Goal: Information Seeking & Learning: Learn about a topic

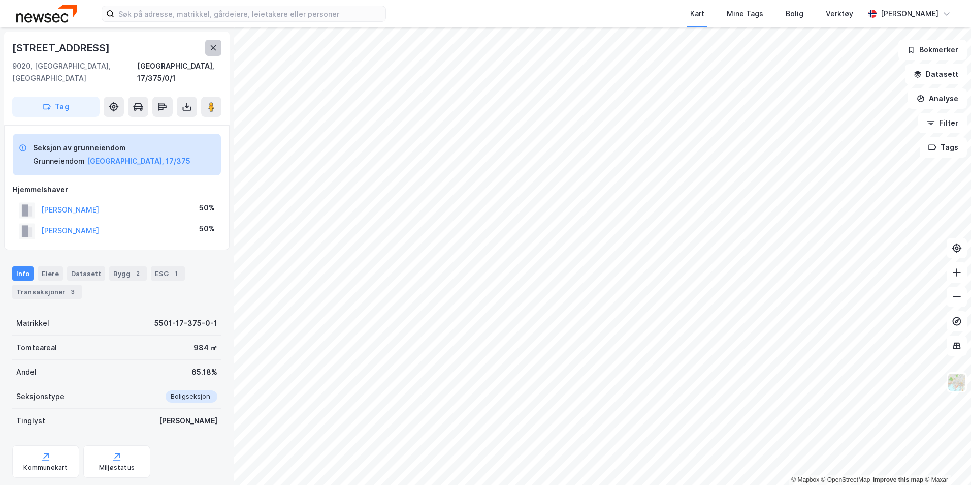
click at [211, 48] on icon at bounding box center [213, 48] width 8 height 8
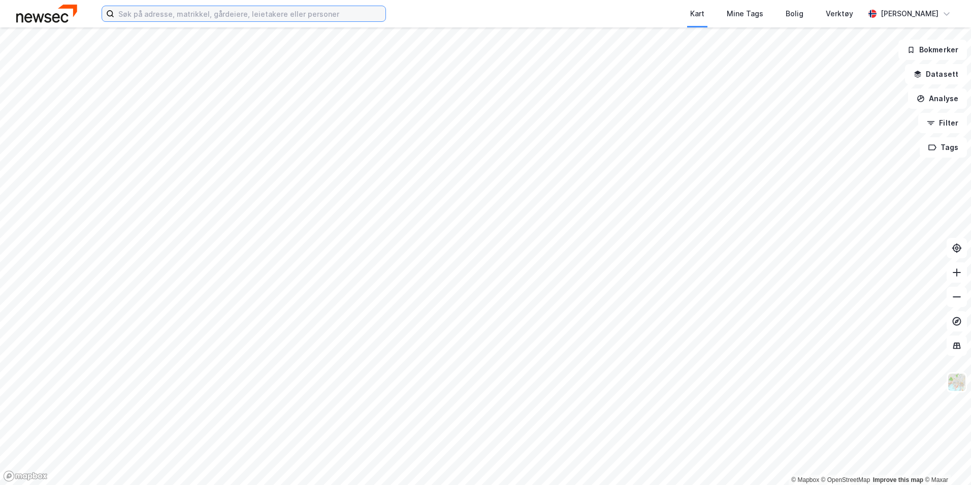
click at [319, 14] on input at bounding box center [249, 13] width 271 height 15
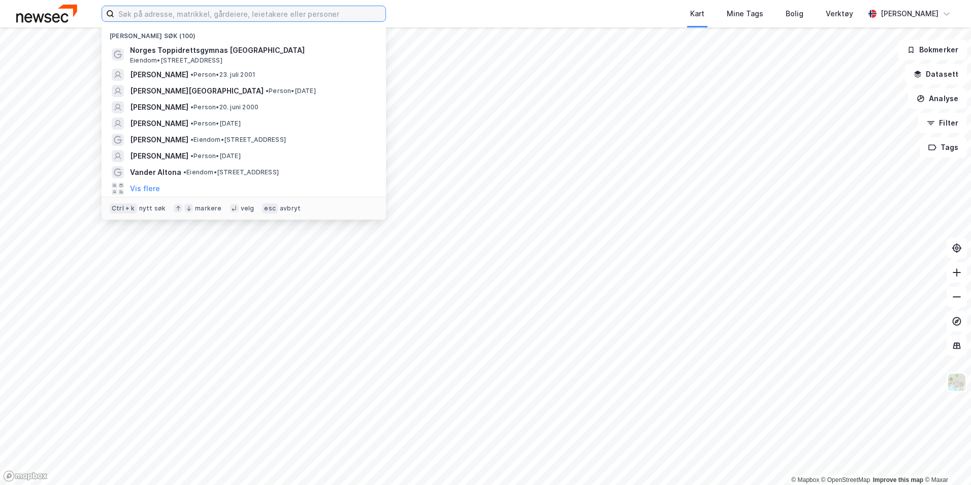
type input "b"
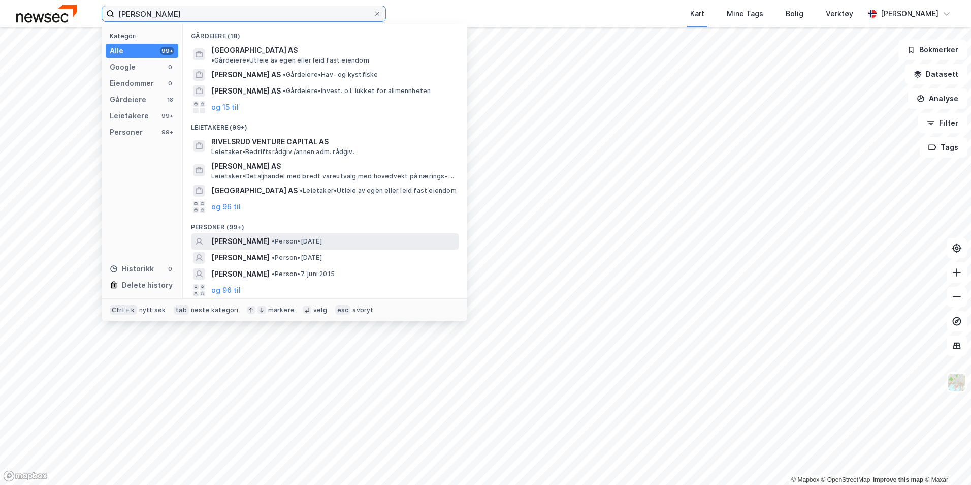
type input "vibeke rivelsrud"
click at [275, 237] on span "•" at bounding box center [273, 241] width 3 height 8
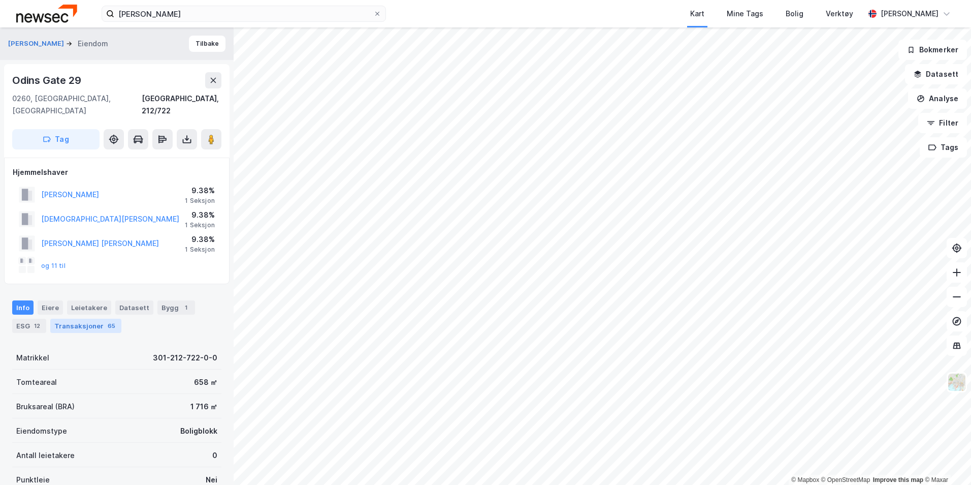
click at [88, 318] on div "Transaksjoner 65" at bounding box center [85, 325] width 71 height 14
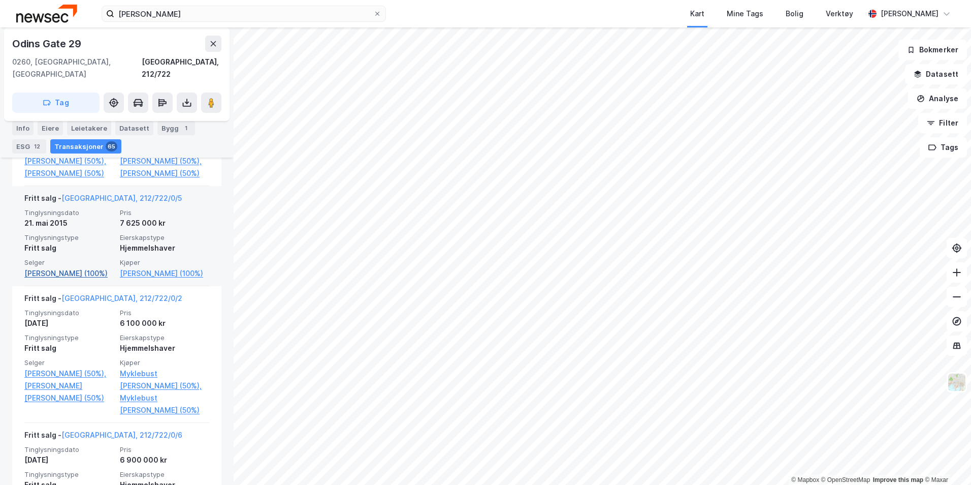
scroll to position [1562, 0]
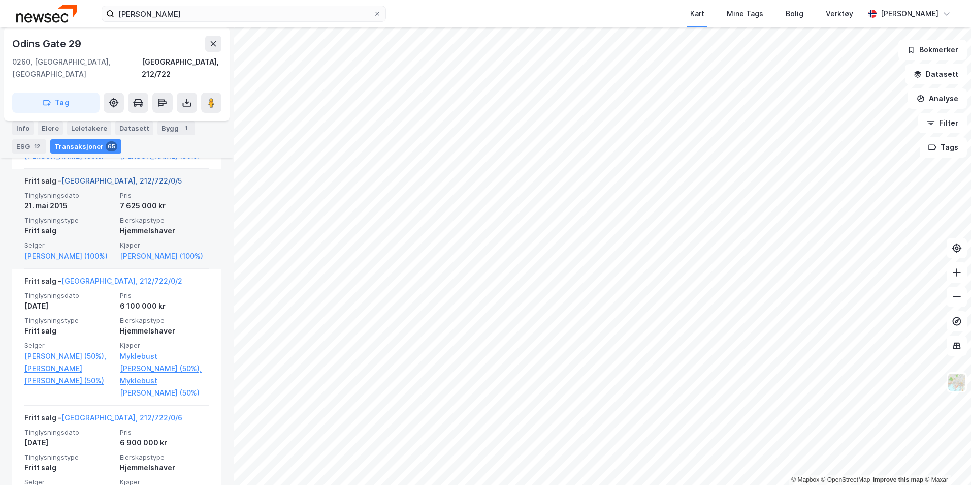
click at [108, 185] on link "[GEOGRAPHIC_DATA], 212/722/0/5" at bounding box center [121, 180] width 120 height 9
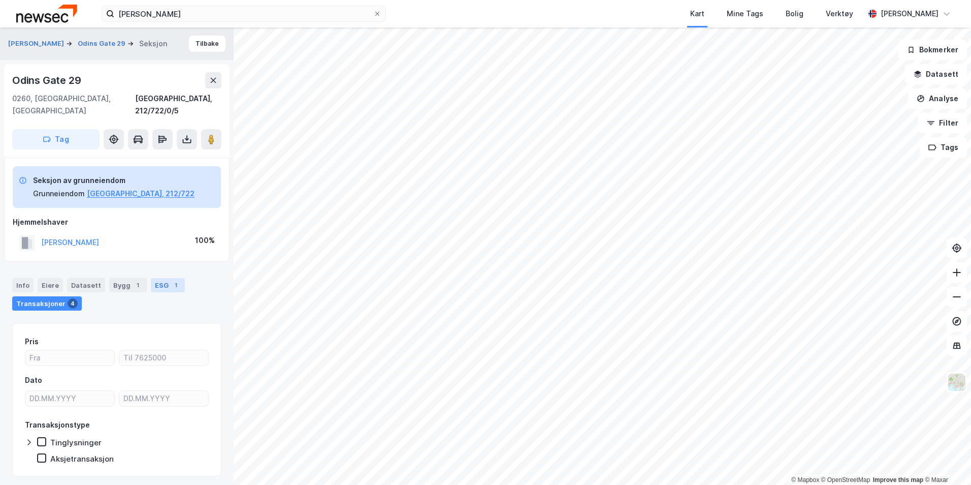
click at [171, 280] on div "1" at bounding box center [176, 285] width 10 height 10
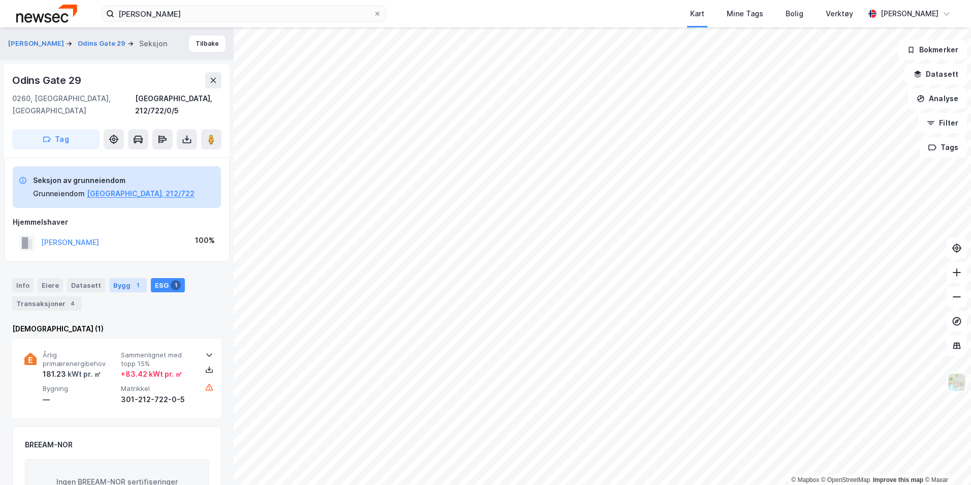
click at [133, 280] on div "1" at bounding box center [138, 285] width 10 height 10
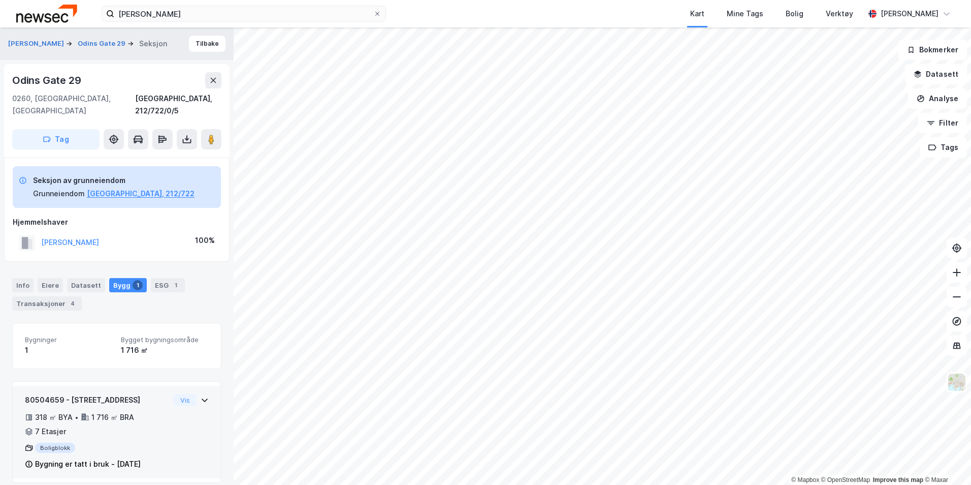
click at [201, 396] on icon at bounding box center [205, 400] width 8 height 8
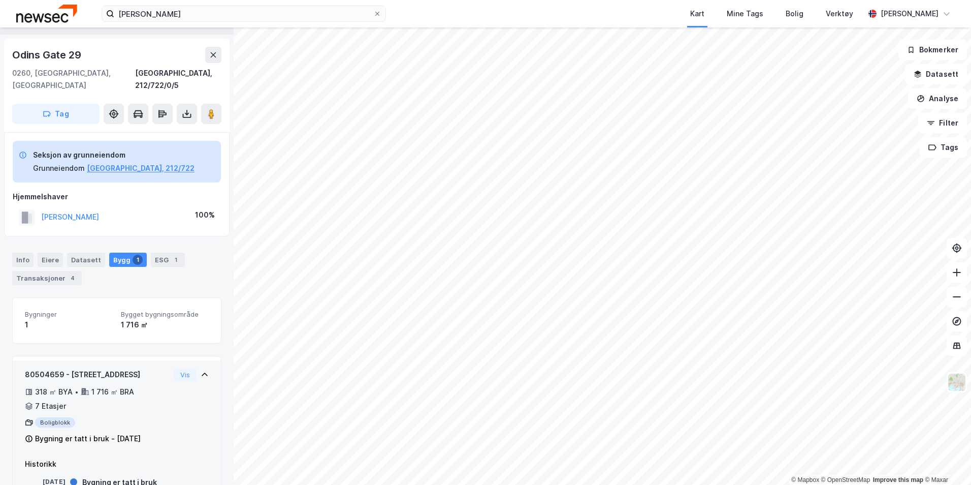
scroll to position [46, 0]
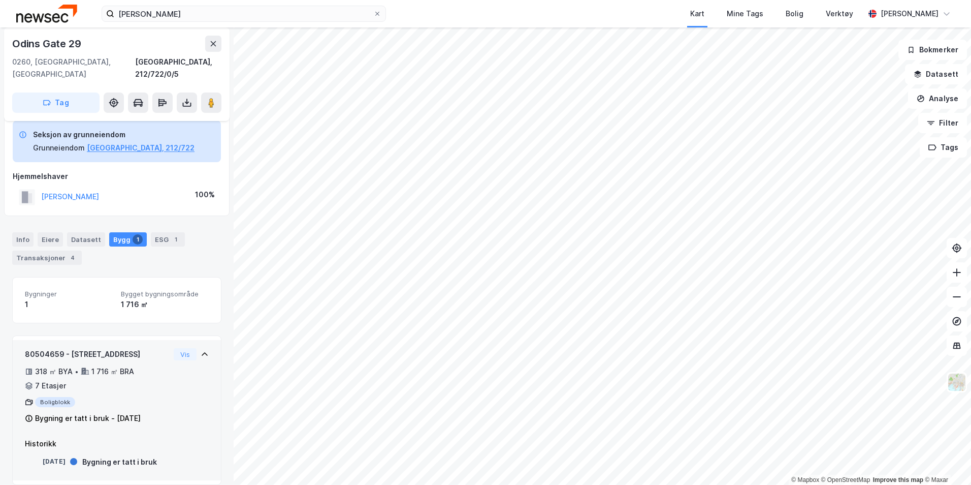
click at [157, 348] on div "80504659 - Odins gate 29" at bounding box center [97, 354] width 145 height 12
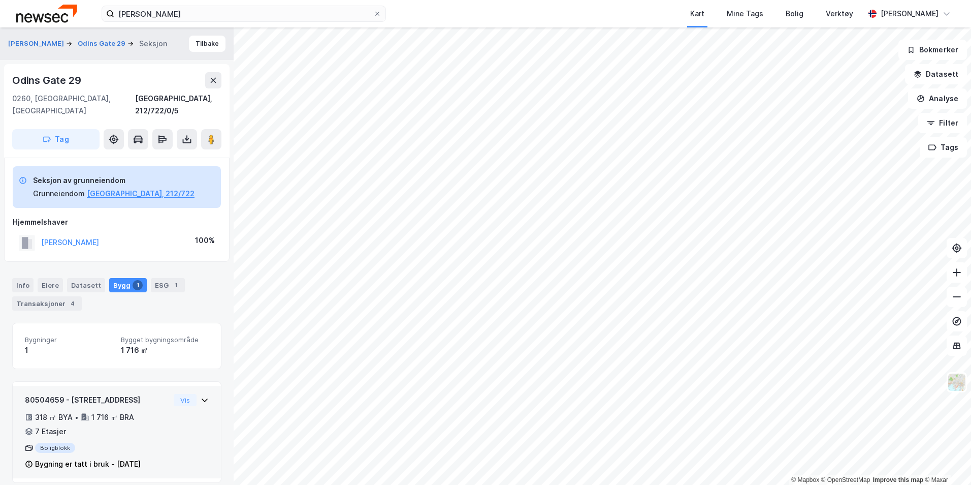
click at [201, 396] on icon at bounding box center [205, 400] width 8 height 8
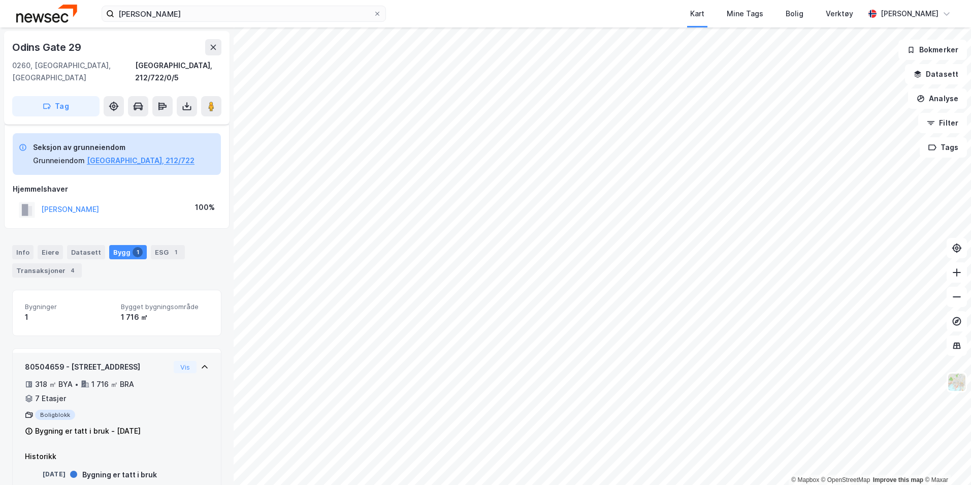
scroll to position [46, 0]
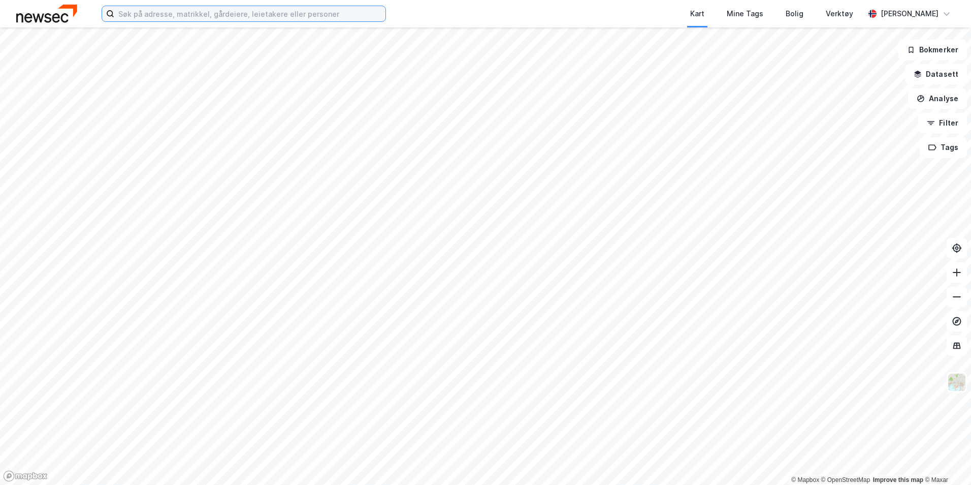
click at [183, 20] on input at bounding box center [249, 13] width 271 height 15
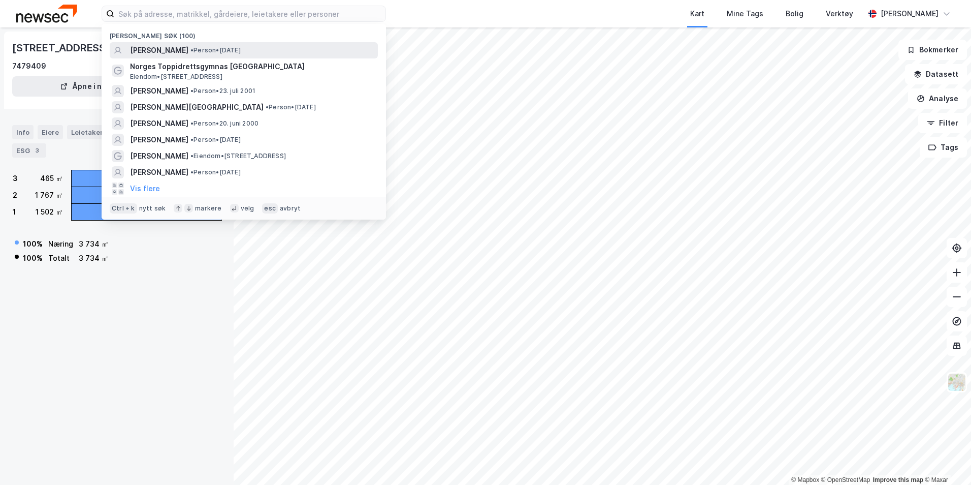
click at [186, 47] on span "[PERSON_NAME]" at bounding box center [159, 50] width 58 height 12
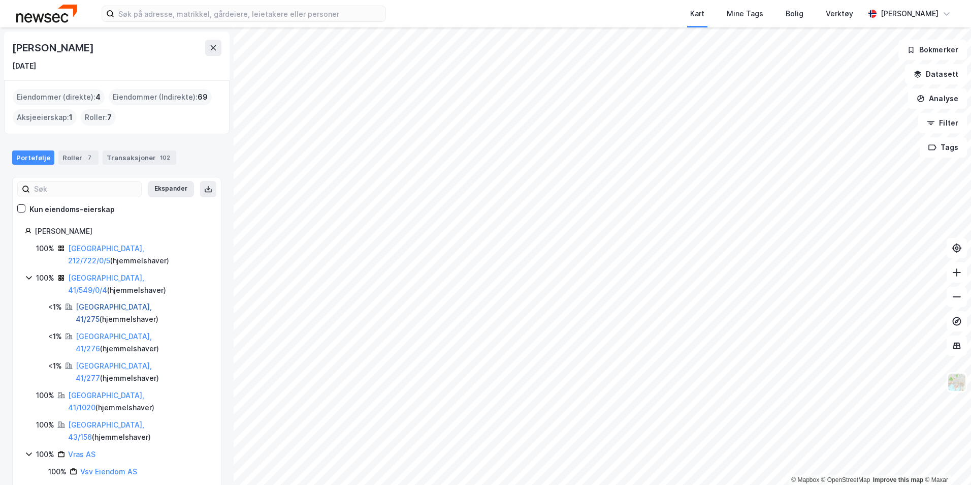
click at [107, 302] on link "[GEOGRAPHIC_DATA], 41/275" at bounding box center [114, 312] width 76 height 21
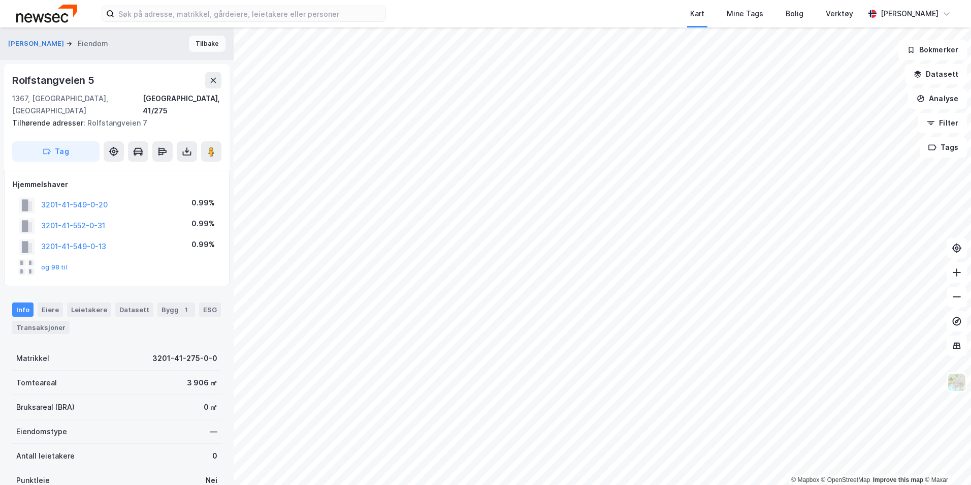
click at [200, 42] on button "Tilbake" at bounding box center [207, 44] width 37 height 16
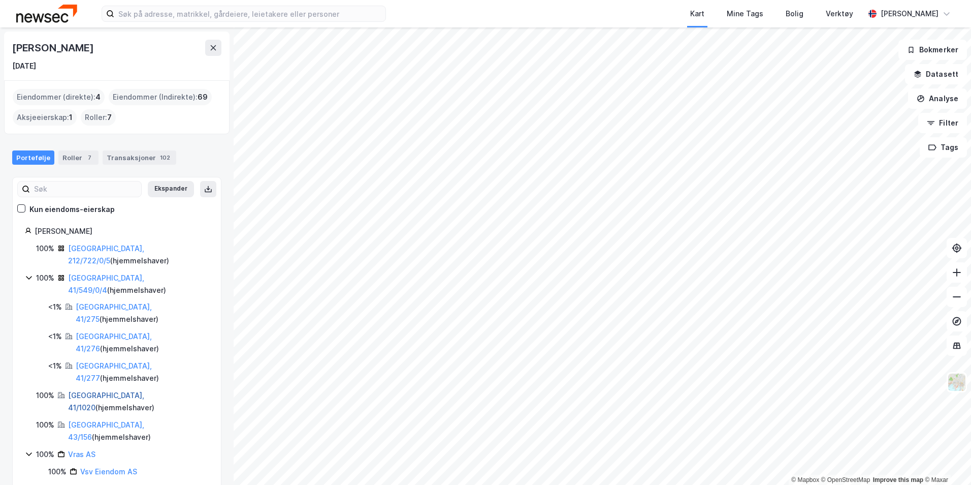
click at [88, 391] on link "[GEOGRAPHIC_DATA], 41/1020" at bounding box center [106, 401] width 76 height 21
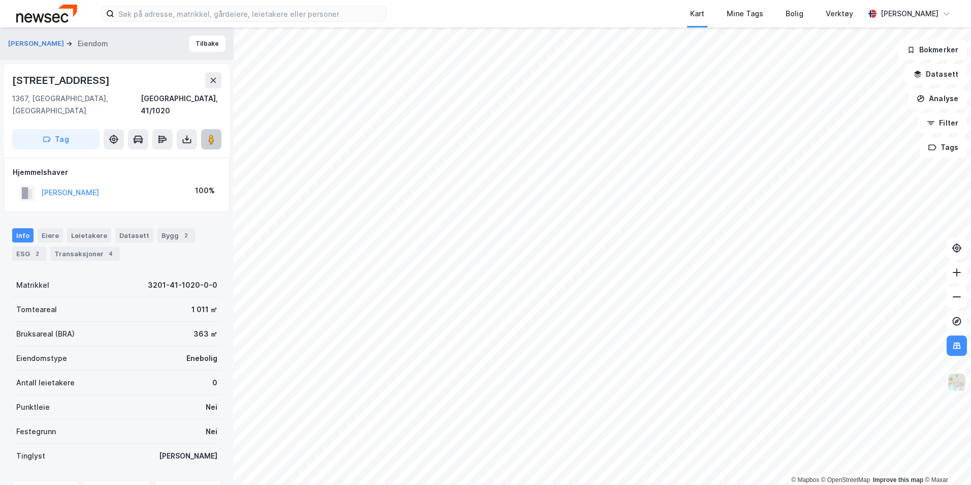
click at [208, 134] on icon at bounding box center [211, 139] width 10 height 10
click at [0, 0] on button "[PERSON_NAME]" at bounding box center [0, 0] width 0 height 0
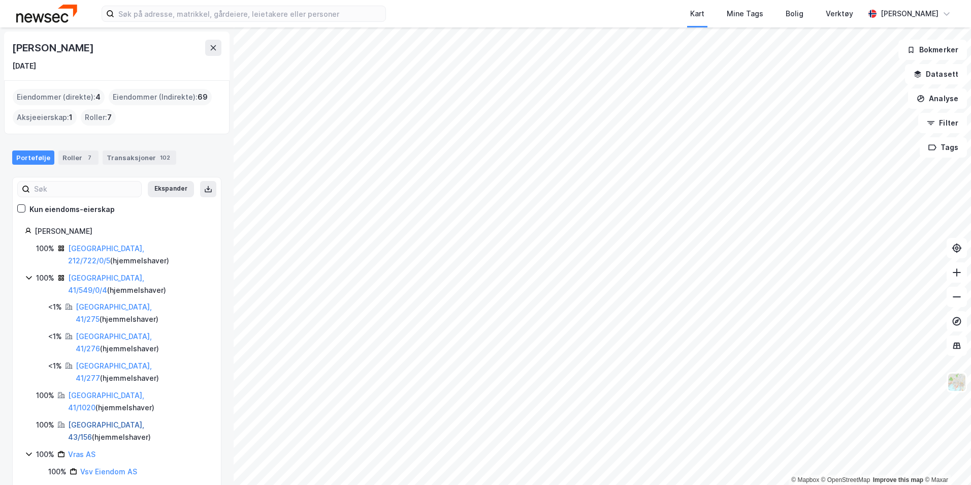
click at [81, 420] on link "[GEOGRAPHIC_DATA], 43/156" at bounding box center [106, 430] width 76 height 21
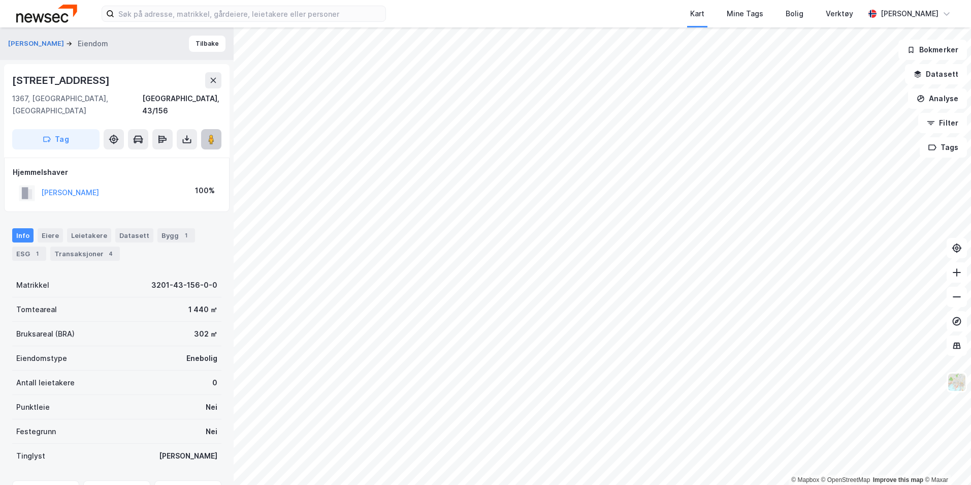
click at [217, 130] on button at bounding box center [211, 139] width 20 height 20
click at [92, 186] on div "[PERSON_NAME]" at bounding box center [70, 192] width 58 height 12
click at [0, 0] on button "[PERSON_NAME]" at bounding box center [0, 0] width 0 height 0
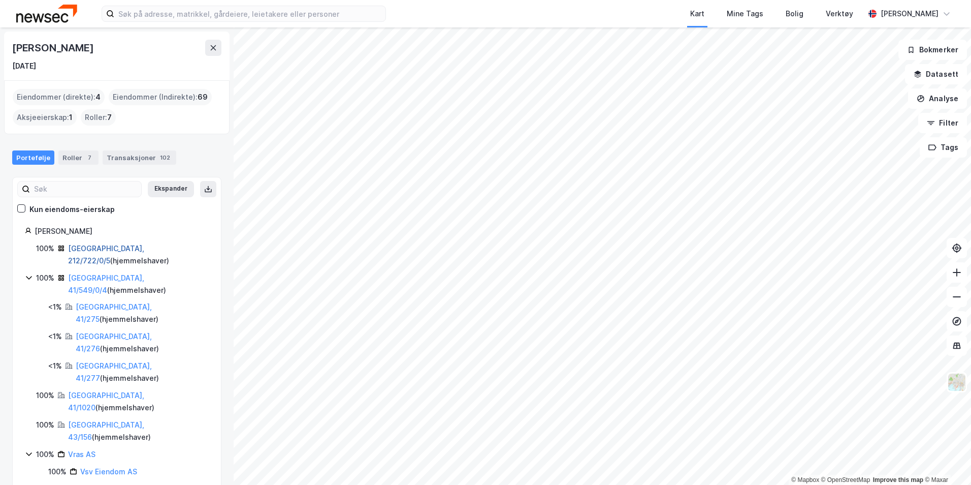
click at [97, 250] on link "[GEOGRAPHIC_DATA], 212/722/0/5" at bounding box center [106, 254] width 76 height 21
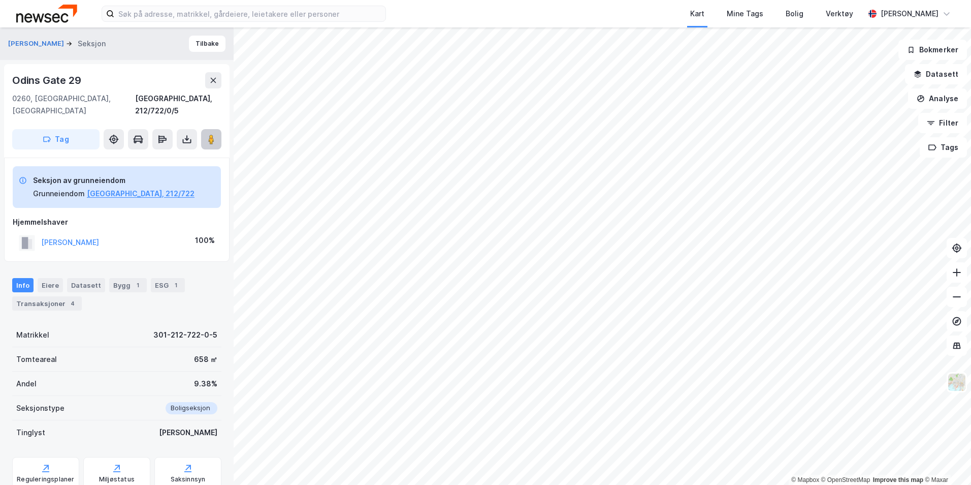
click at [215, 134] on icon at bounding box center [211, 139] width 10 height 10
click at [77, 236] on div "[PERSON_NAME]" at bounding box center [70, 242] width 58 height 12
click at [0, 0] on button "[PERSON_NAME]" at bounding box center [0, 0] width 0 height 0
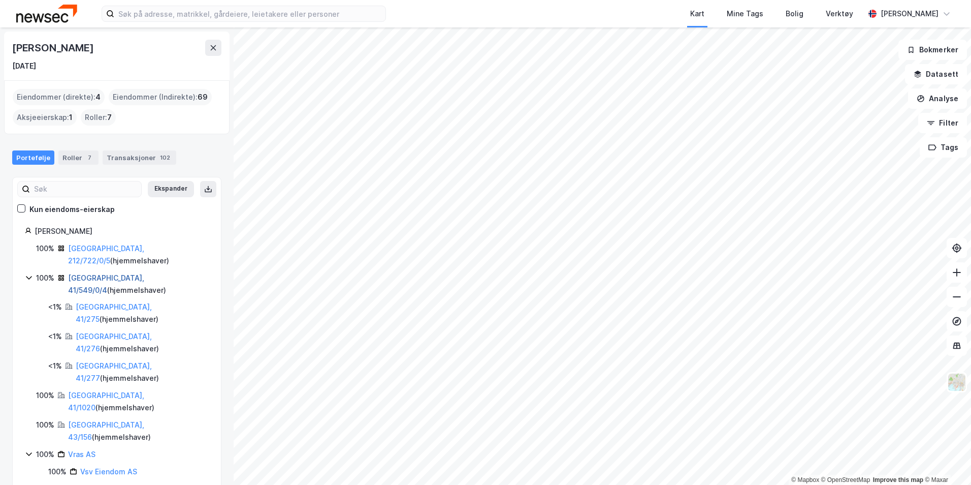
click at [97, 273] on link "[GEOGRAPHIC_DATA], 41/549/0/4" at bounding box center [106, 283] width 76 height 21
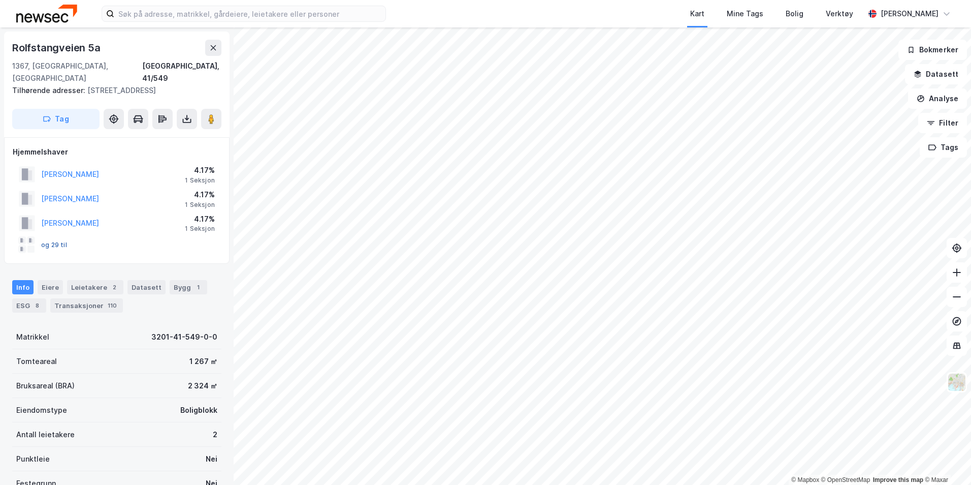
click at [0, 0] on button "og 29 til" at bounding box center [0, 0] width 0 height 0
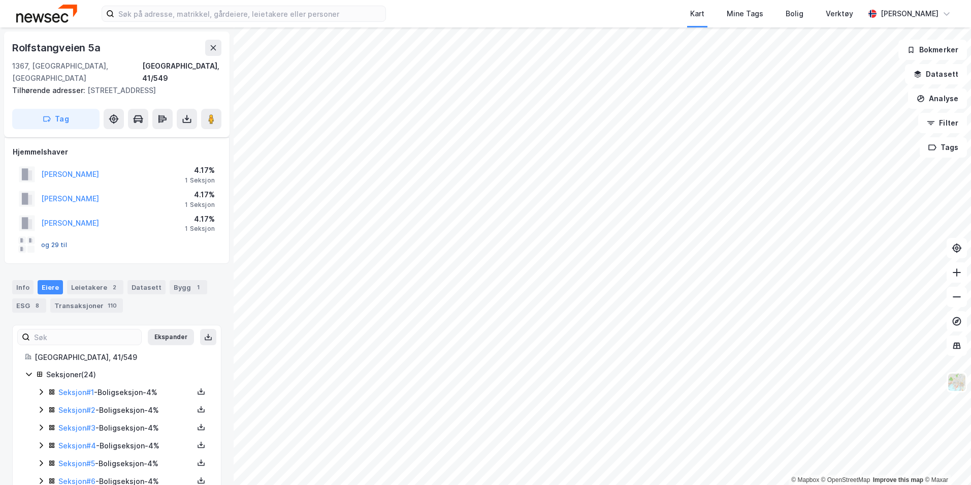
scroll to position [127, 0]
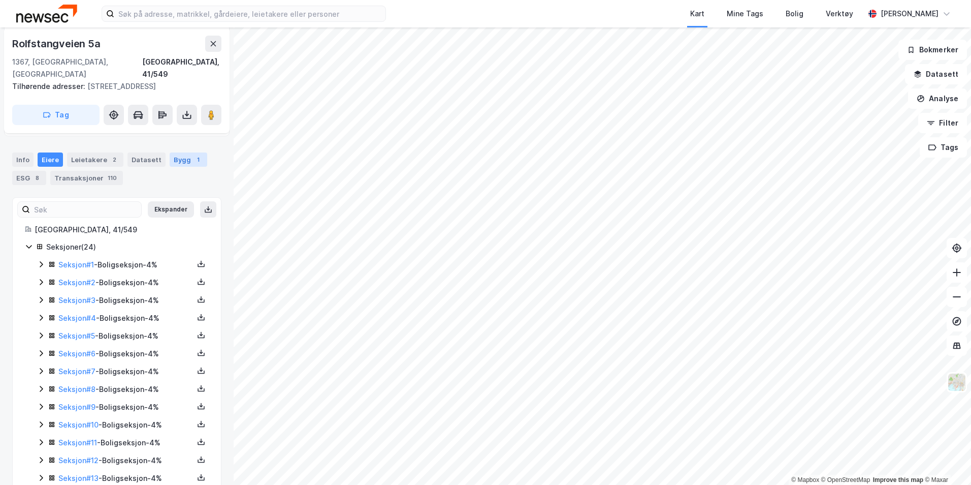
click at [193, 154] on div "1" at bounding box center [198, 159] width 10 height 10
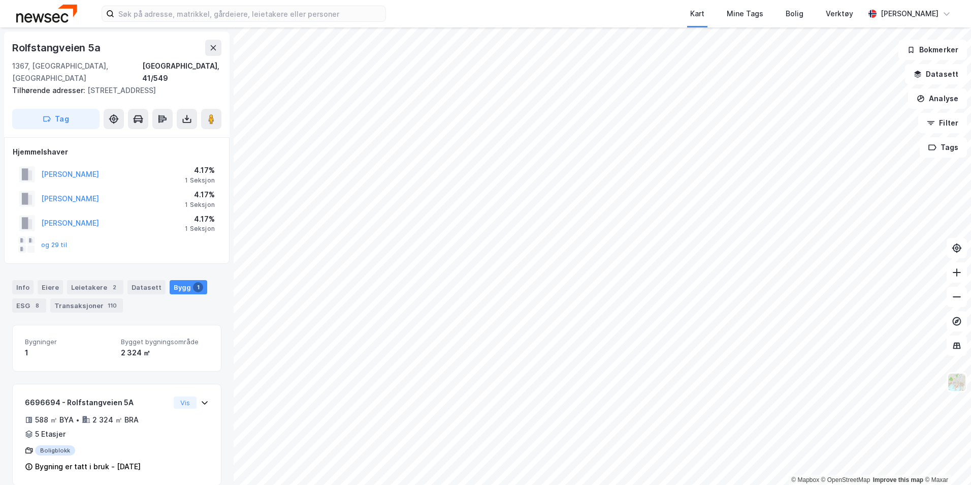
scroll to position [1, 0]
click at [0, 0] on button "og 29 til" at bounding box center [0, 0] width 0 height 0
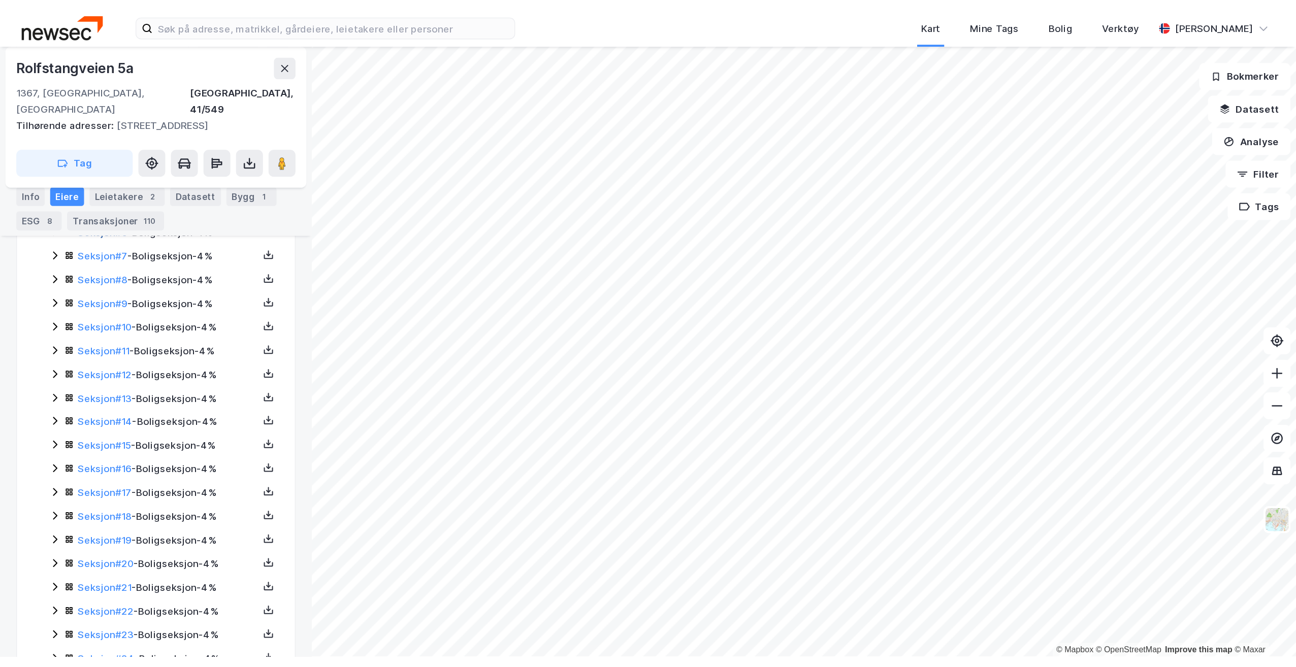
scroll to position [335, 0]
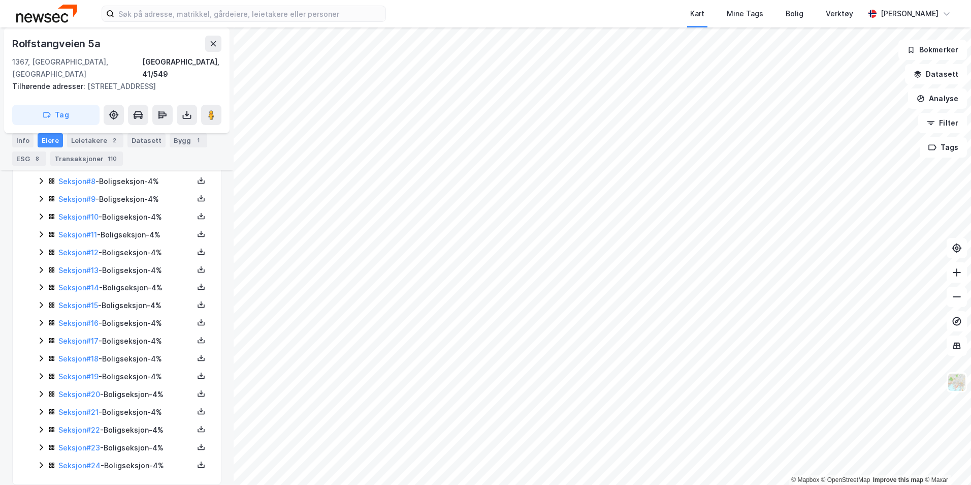
click at [69, 17] on img at bounding box center [46, 14] width 61 height 18
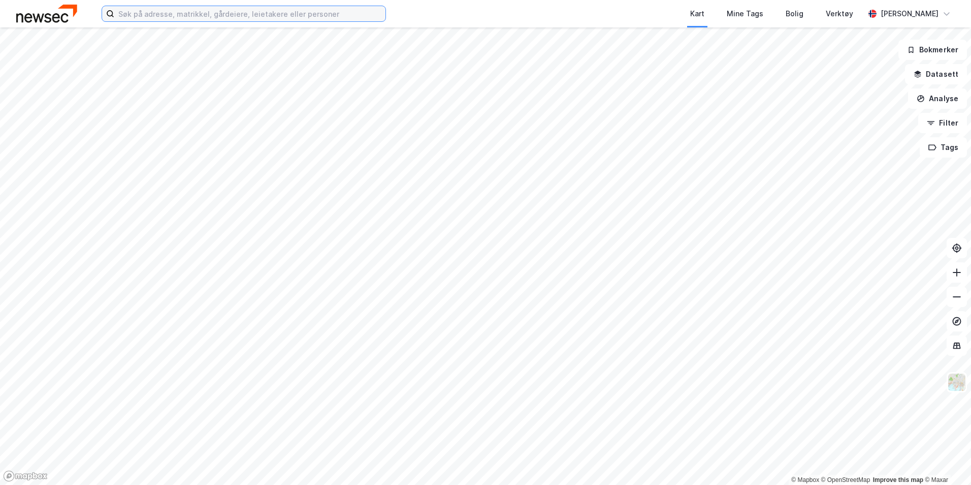
click at [220, 18] on input at bounding box center [249, 13] width 271 height 15
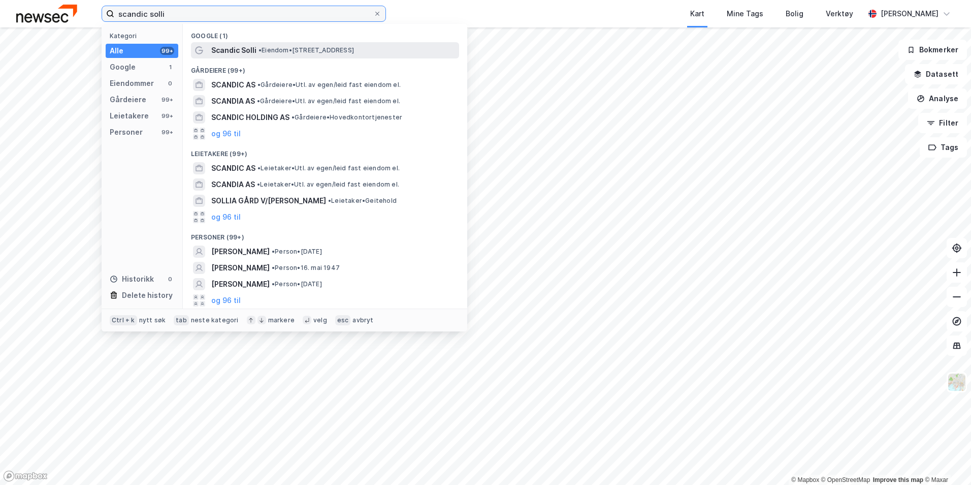
type input "scandic solli"
click at [253, 49] on span "Scandic Solli" at bounding box center [233, 50] width 45 height 12
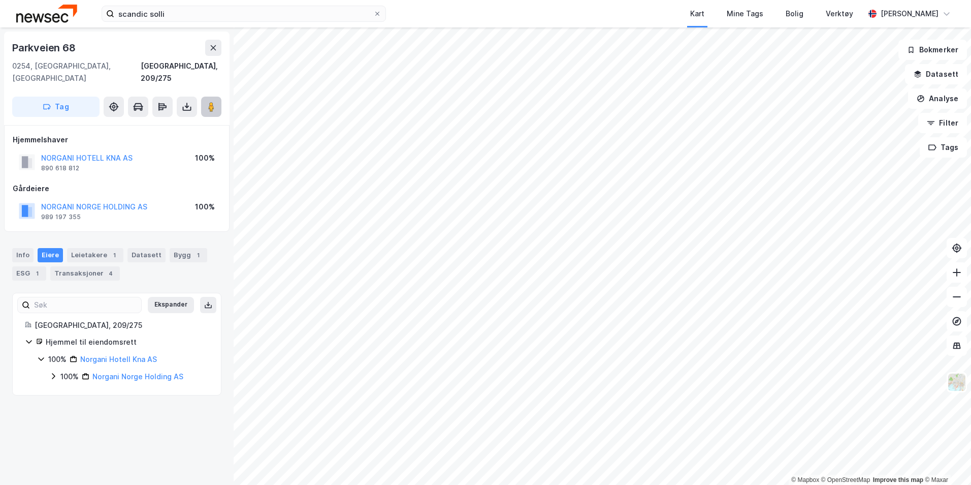
click at [212, 102] on image at bounding box center [211, 107] width 6 height 10
